Goal: Navigation & Orientation: Find specific page/section

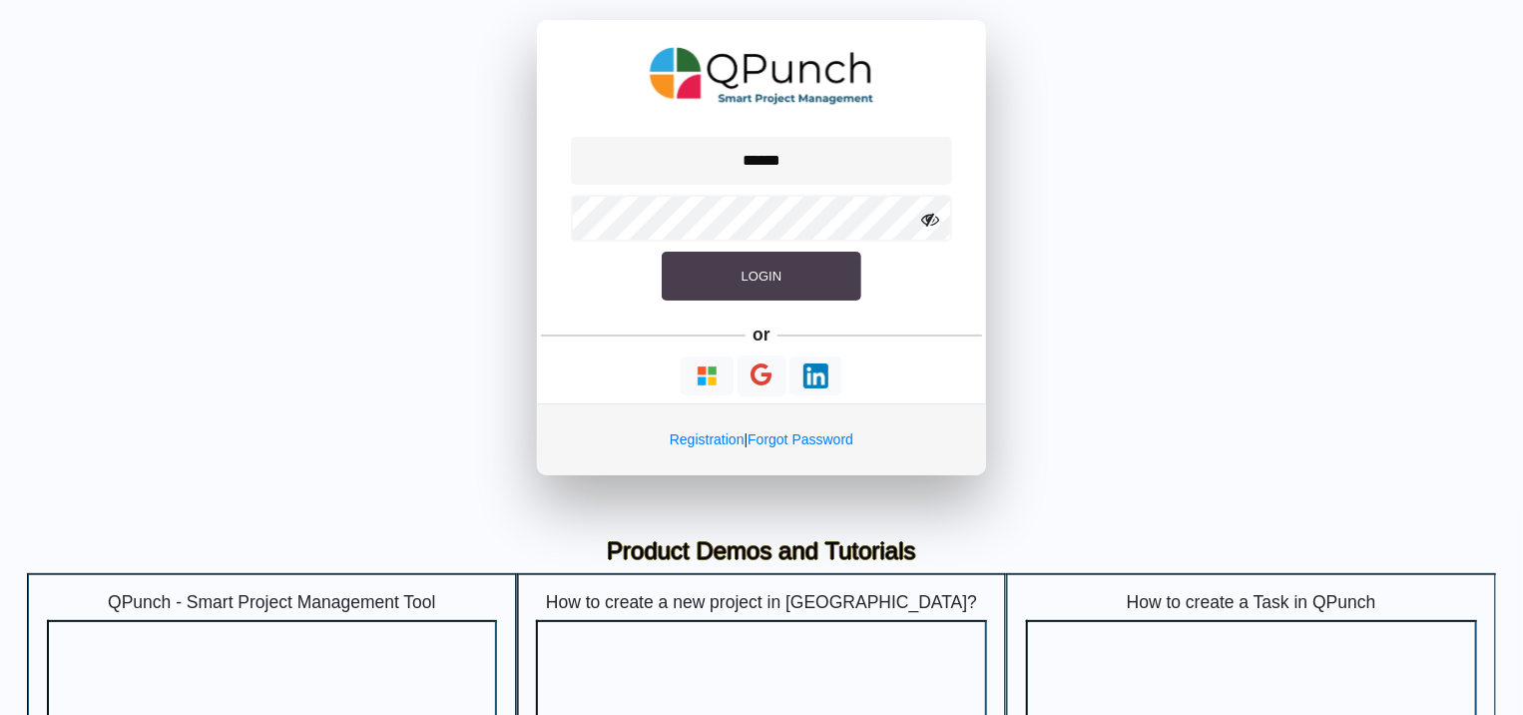
click at [735, 267] on button "Login" at bounding box center [762, 276] width 200 height 50
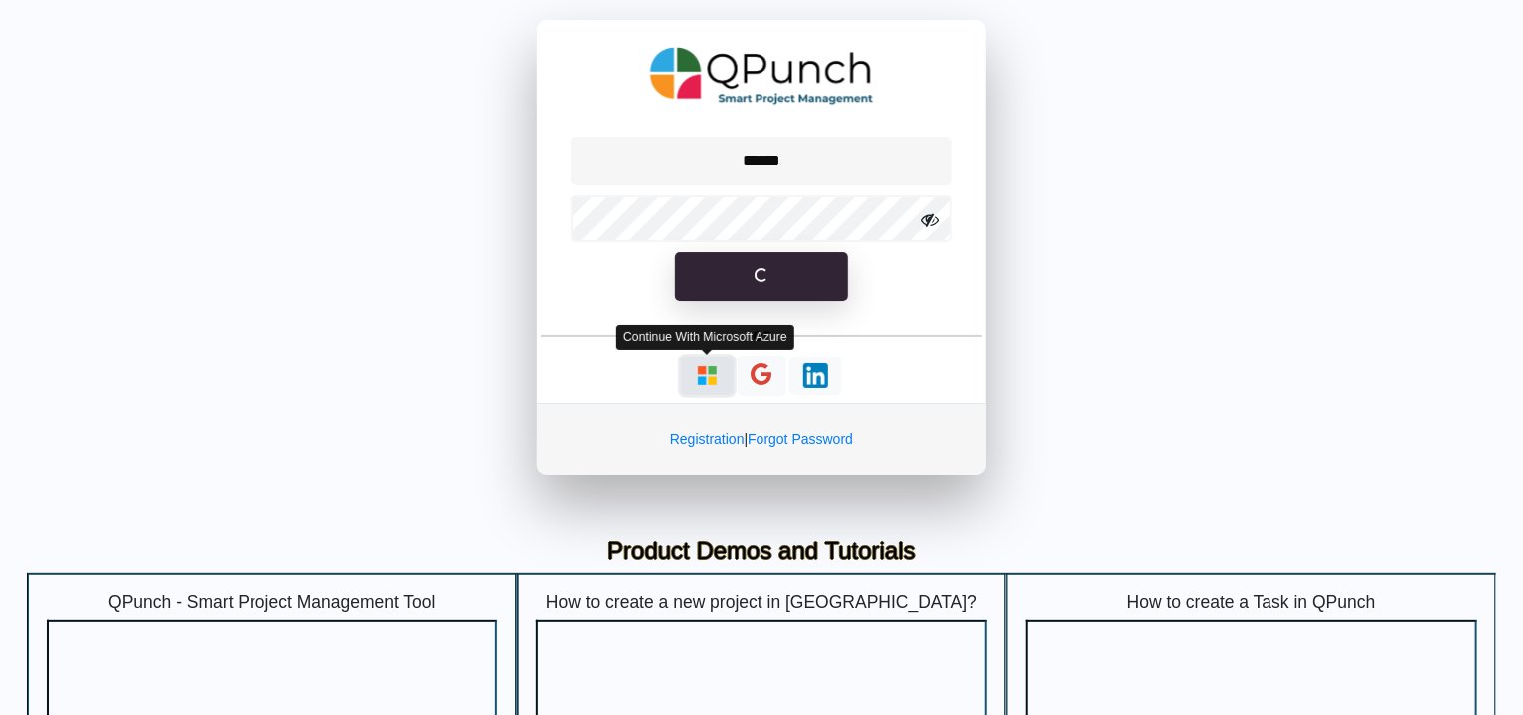
click at [698, 379] on img "button" at bounding box center [707, 375] width 25 height 25
type input "**********"
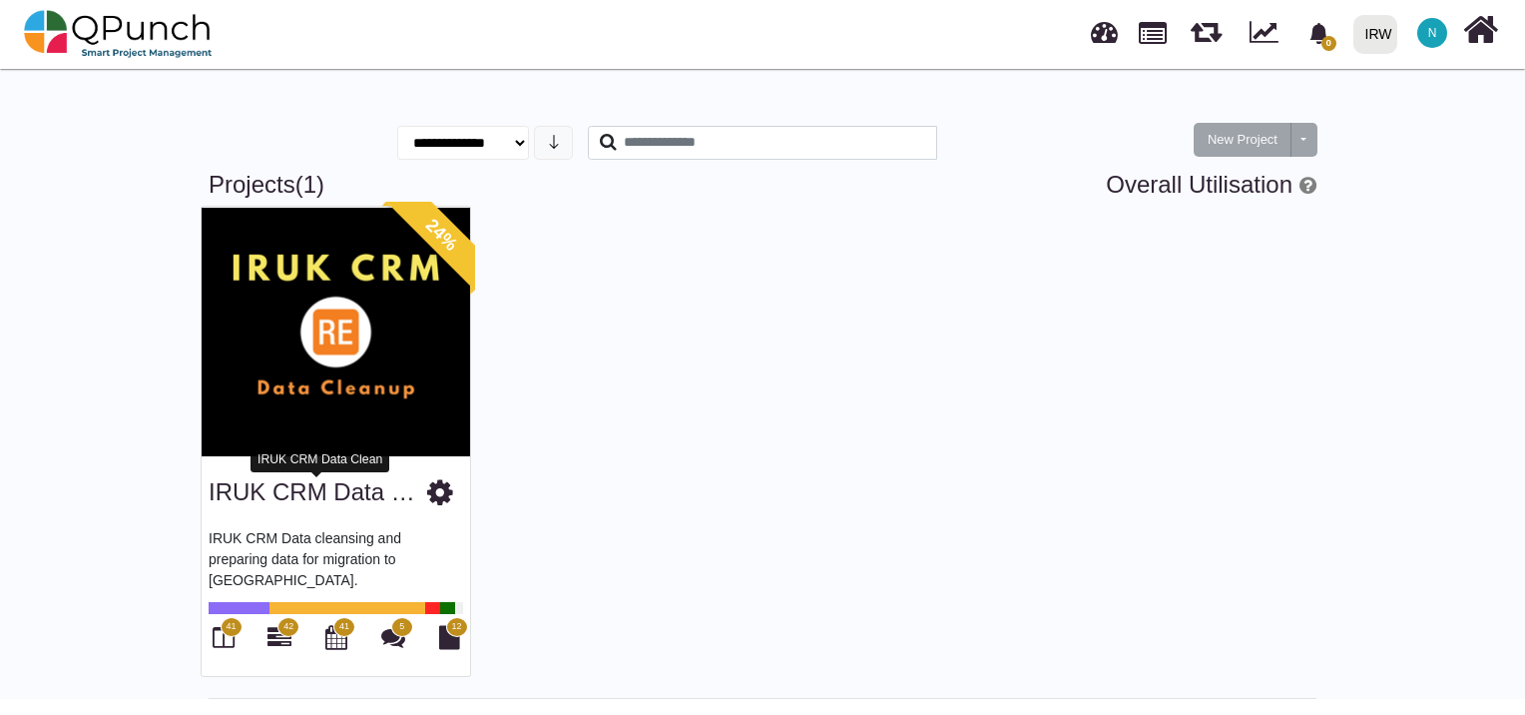
click at [344, 484] on link "IRUK CRM Data Clean" at bounding box center [331, 491] width 244 height 27
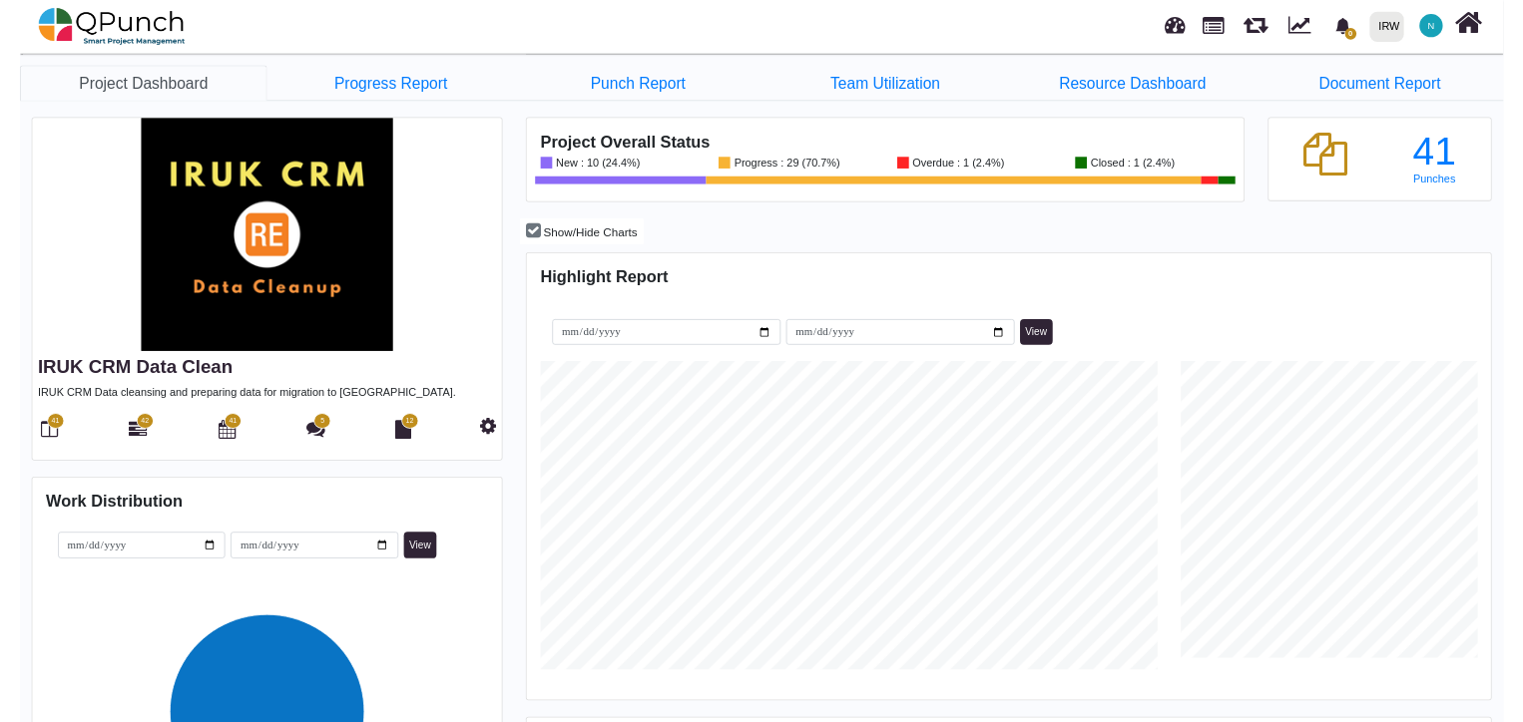
scroll to position [547, 1233]
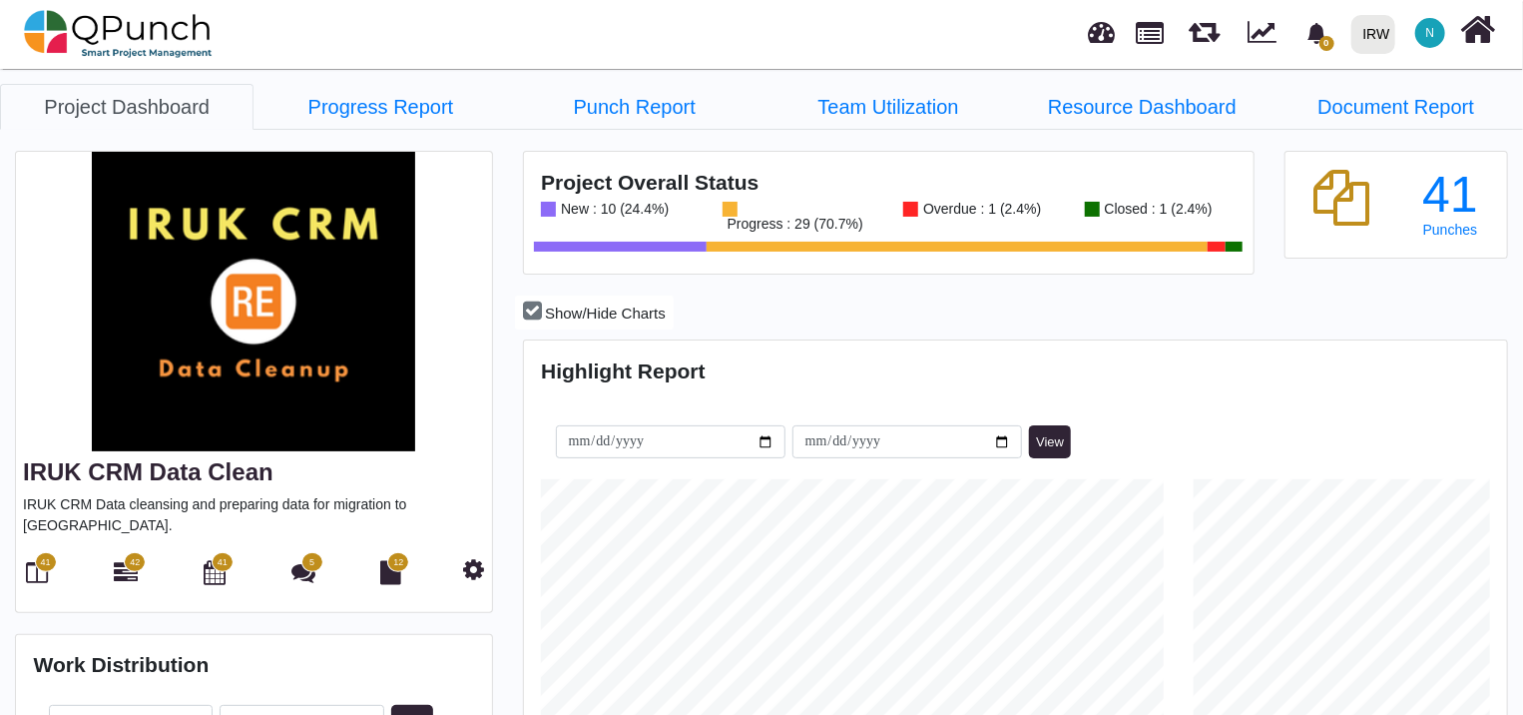
click at [308, 552] on span "5" at bounding box center [312, 562] width 22 height 20
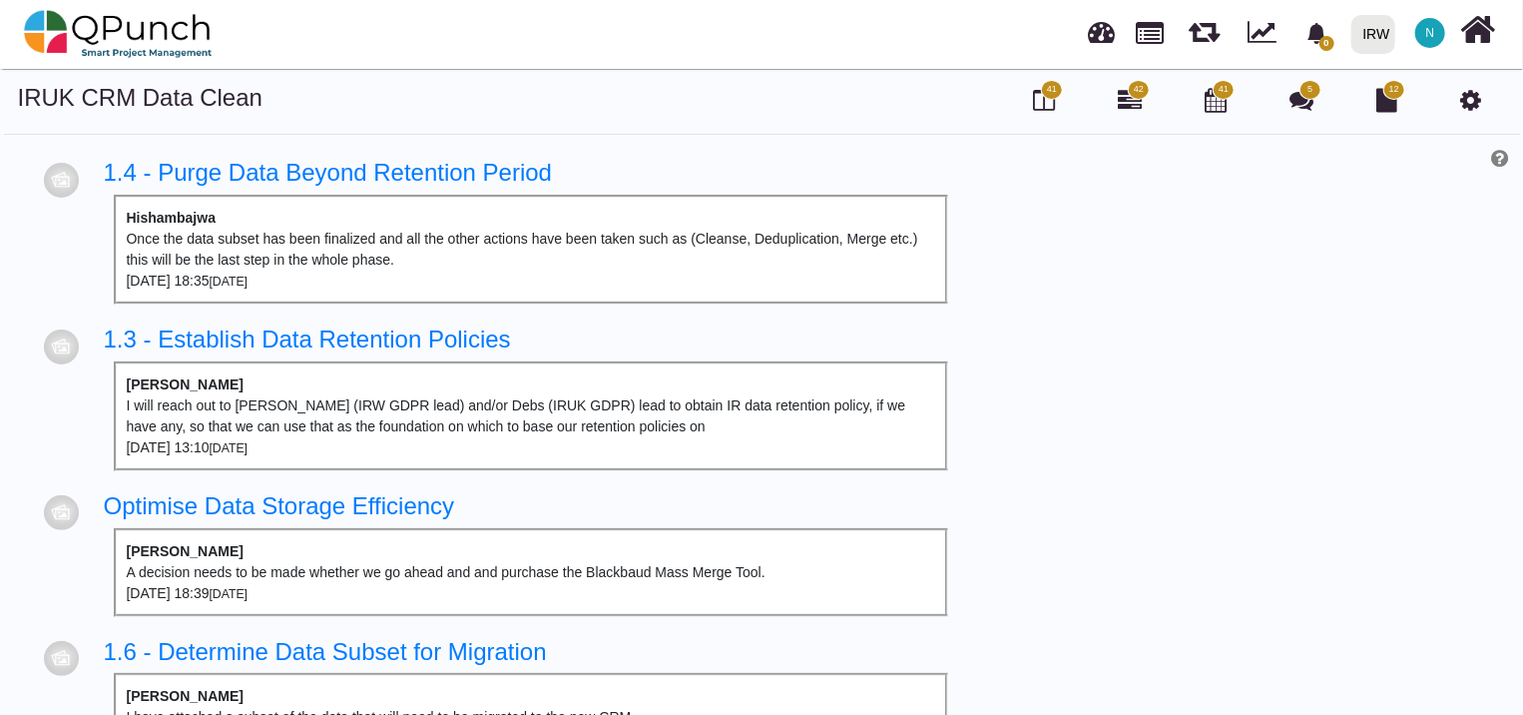
drag, startPoint x: 1134, startPoint y: 397, endPoint x: 1032, endPoint y: 599, distance: 225.8
click at [1032, 599] on div at bounding box center [1239, 540] width 490 height 783
